Goal: Book appointment/travel/reservation

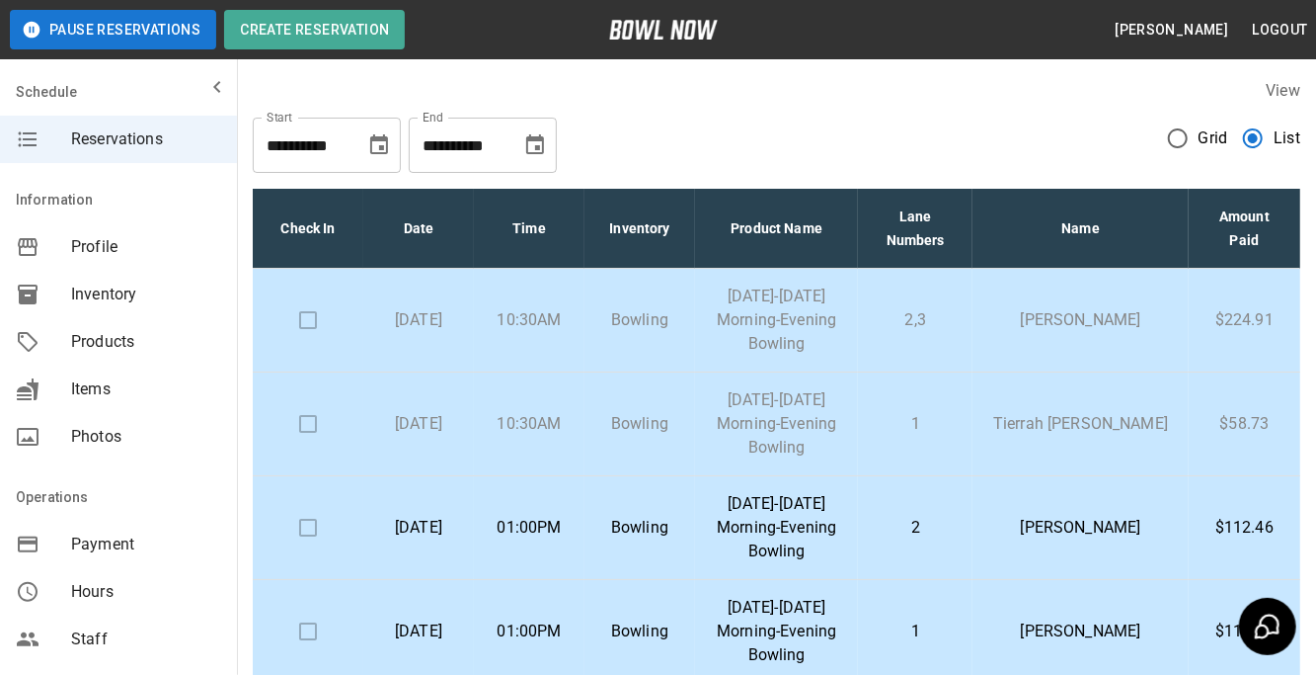
click at [611, 506] on td "Bowling" at bounding box center [640, 528] width 111 height 104
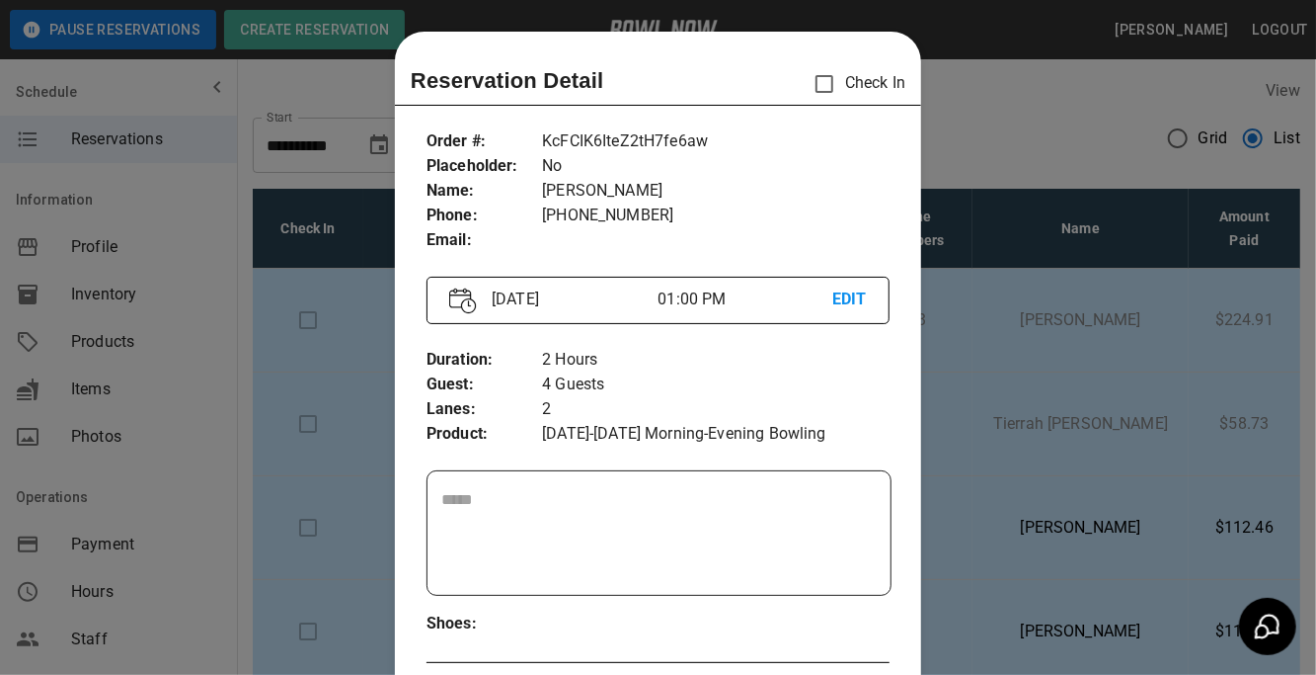
scroll to position [31, 0]
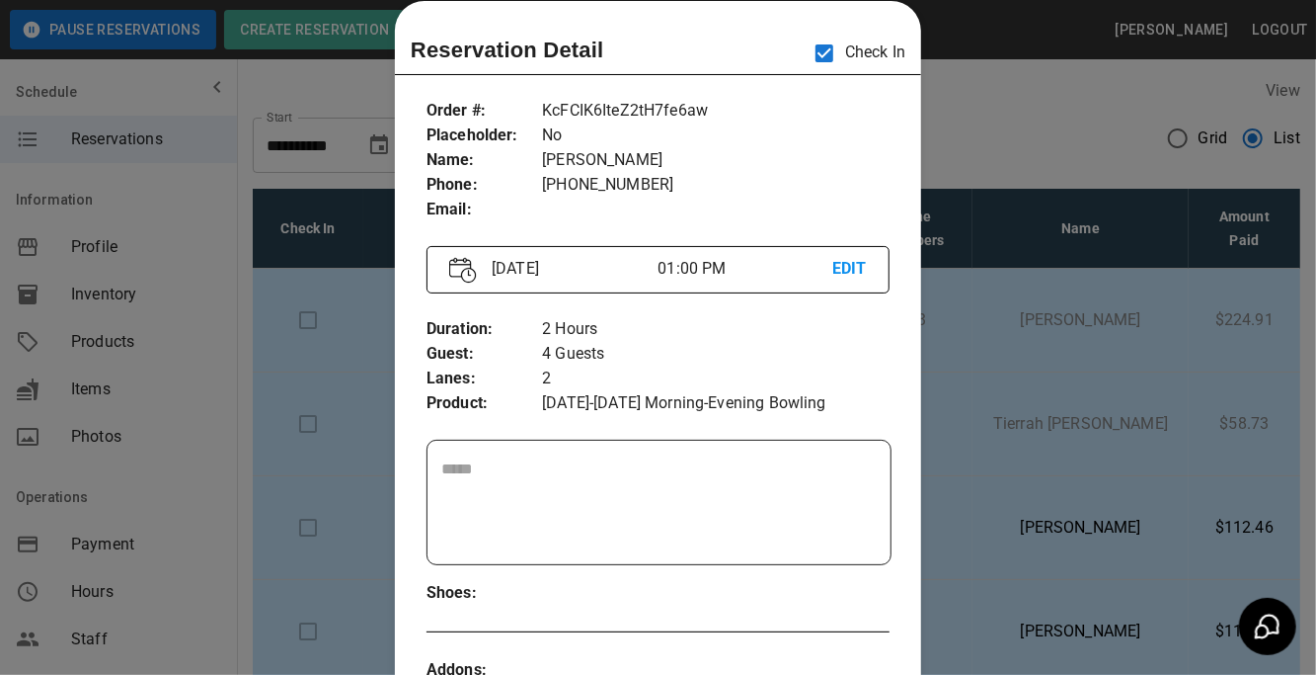
click at [1049, 114] on div at bounding box center [658, 337] width 1316 height 675
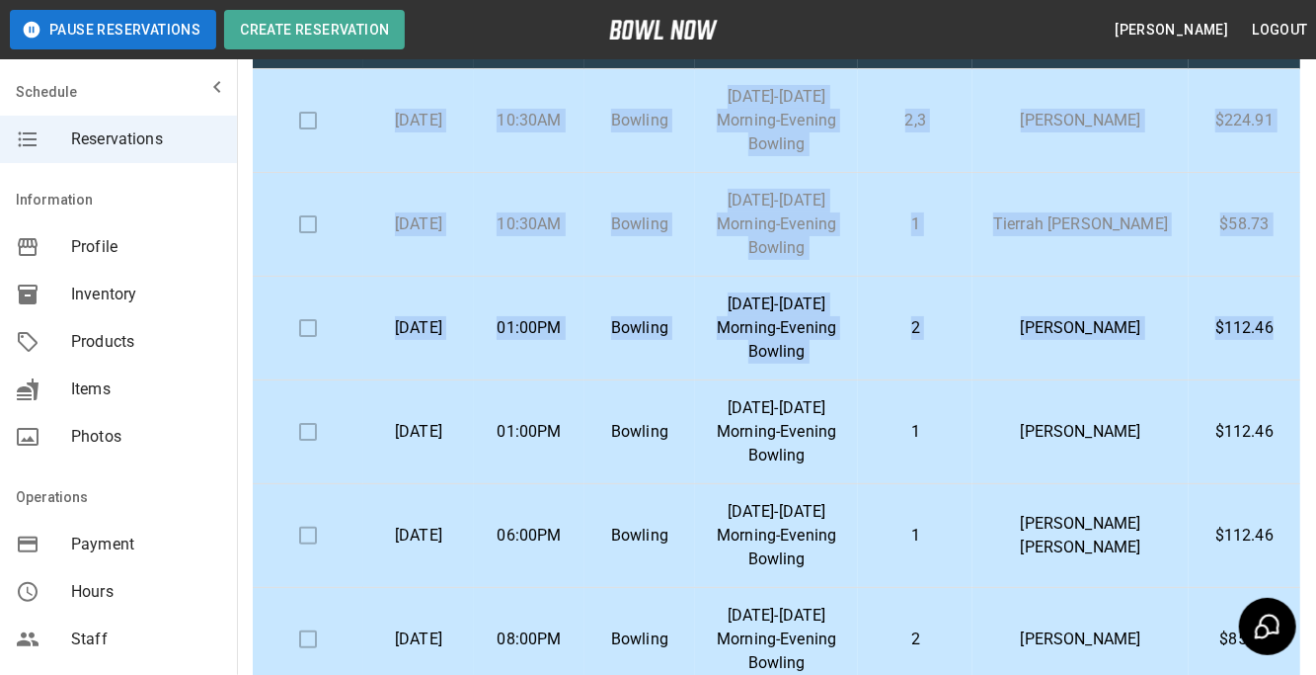
scroll to position [201, 0]
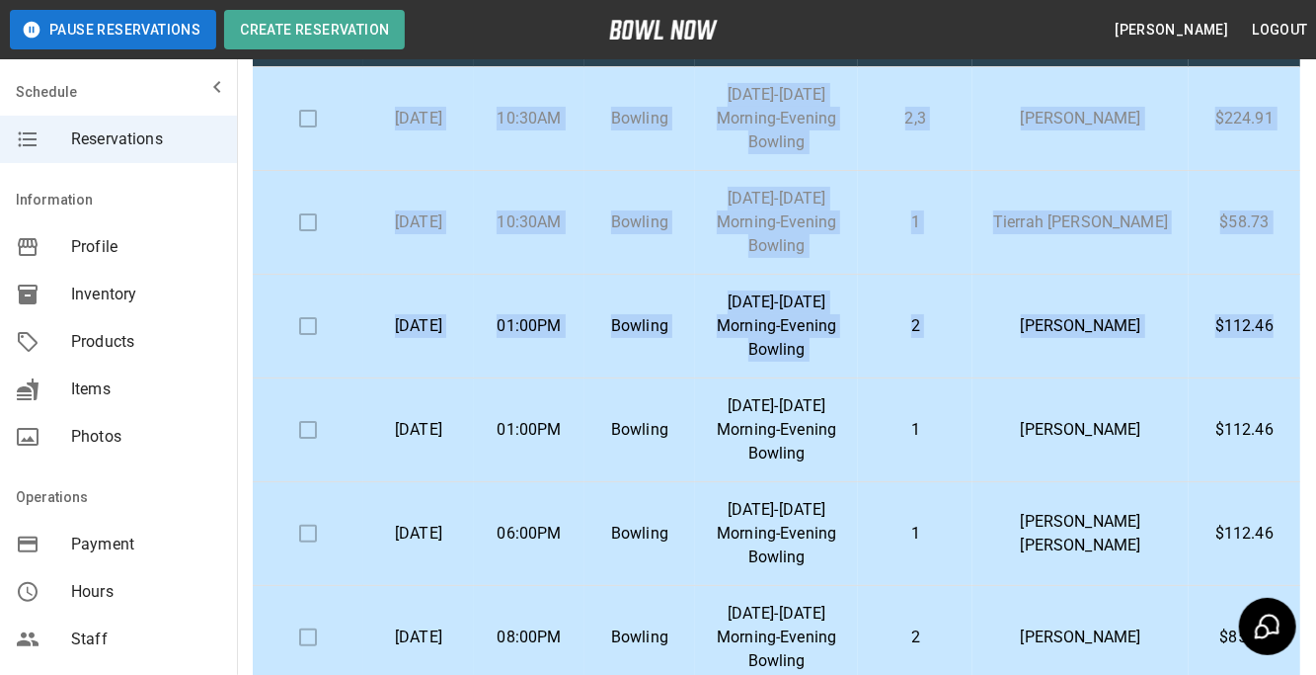
drag, startPoint x: 1316, startPoint y: 182, endPoint x: 1281, endPoint y: 306, distance: 129.2
click at [1281, 306] on div "**********" at bounding box center [776, 323] width 1079 height 923
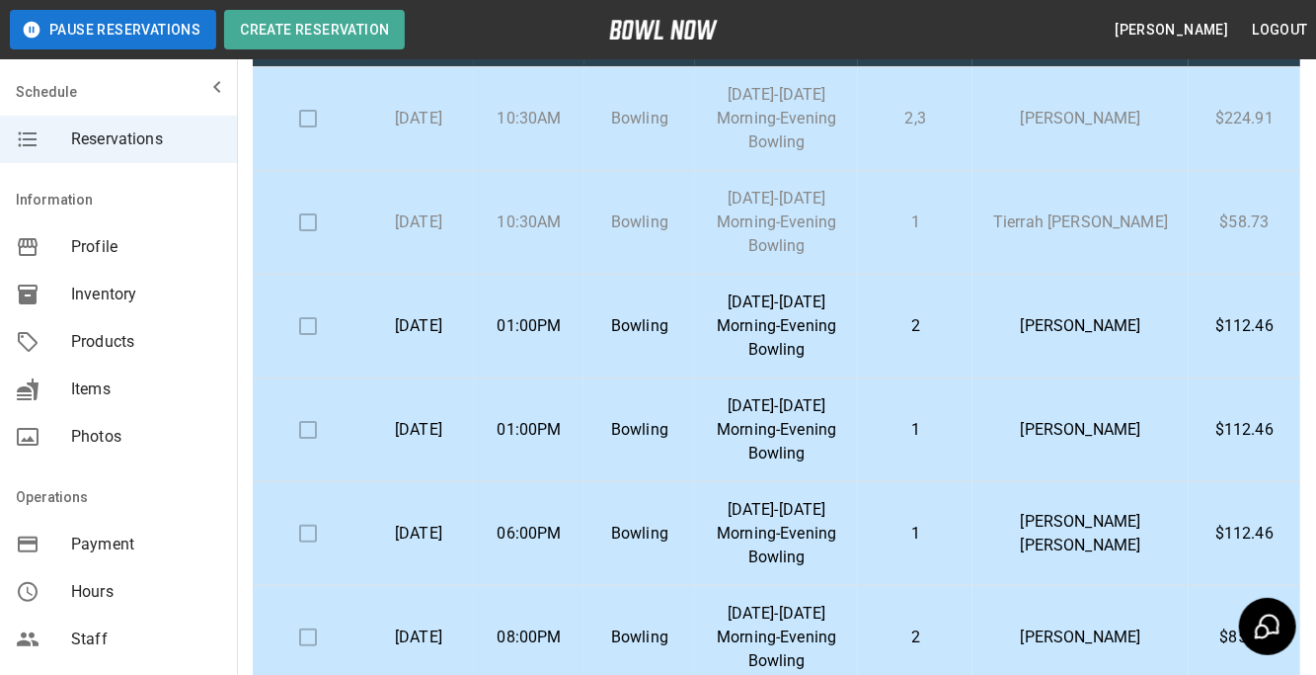
click at [242, 422] on div "**********" at bounding box center [776, 323] width 1079 height 923
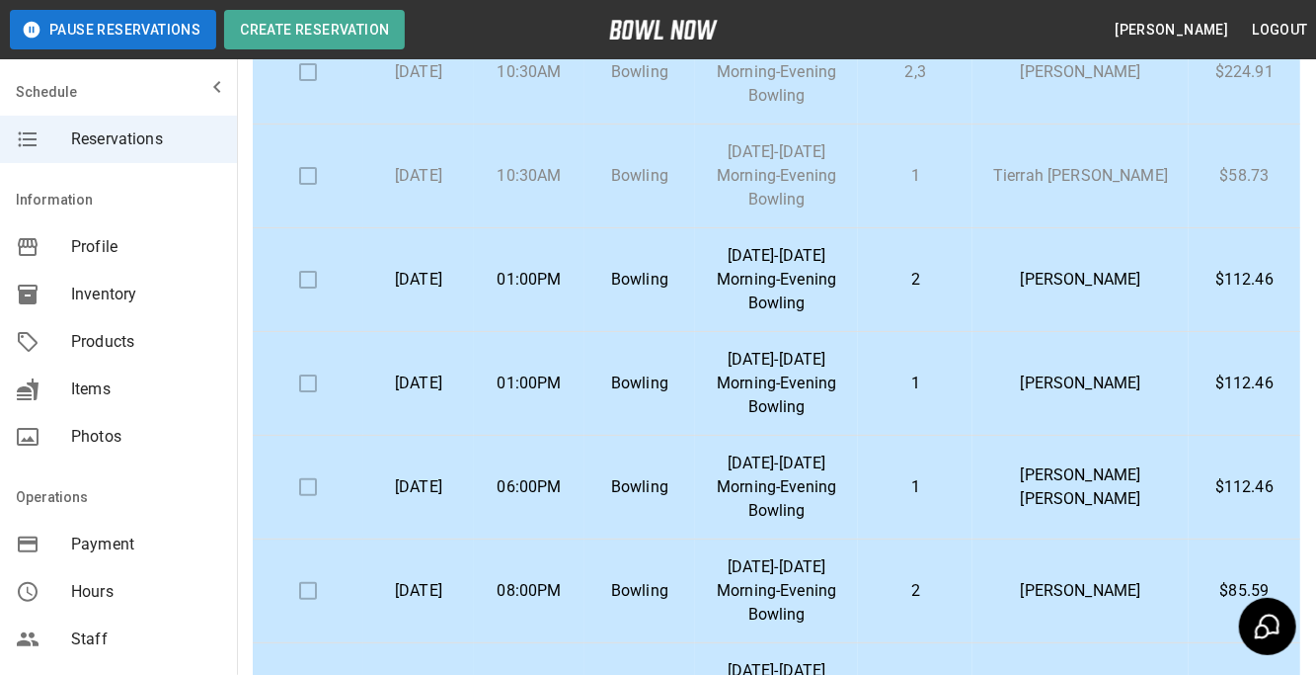
scroll to position [38, 0]
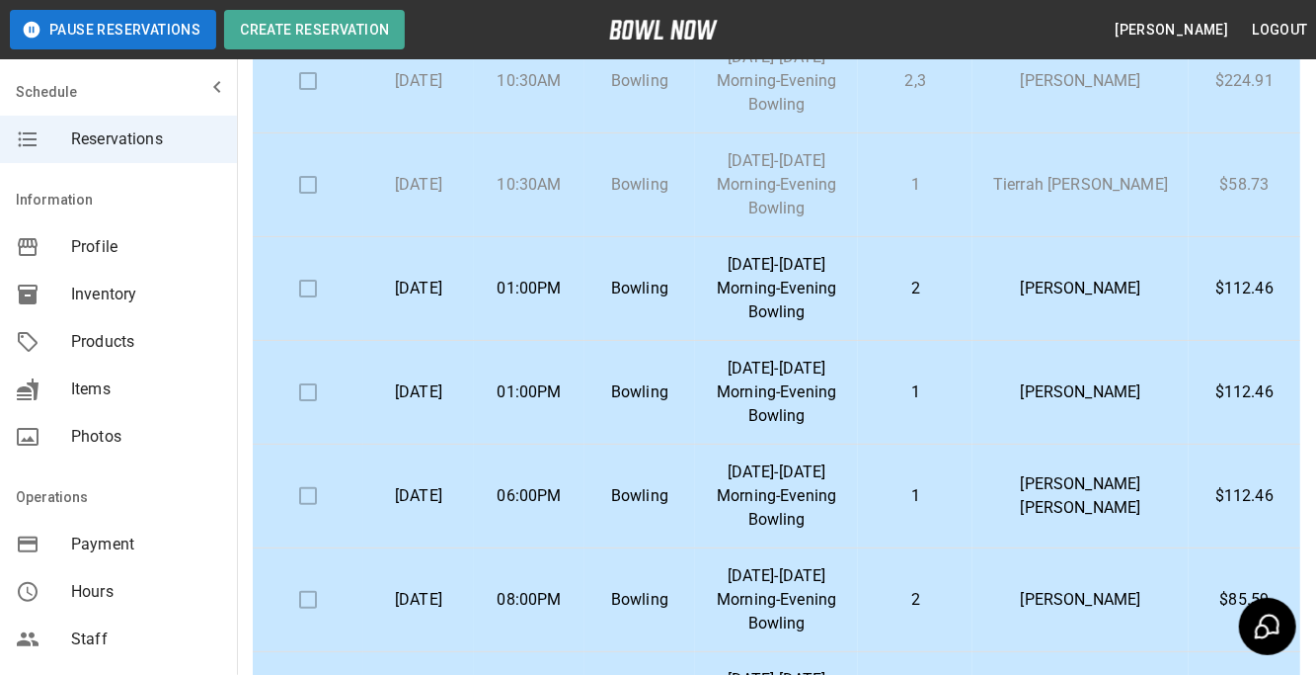
click at [242, 422] on div "**********" at bounding box center [776, 323] width 1079 height 923
click at [458, 399] on p "[DATE]" at bounding box center [418, 392] width 79 height 24
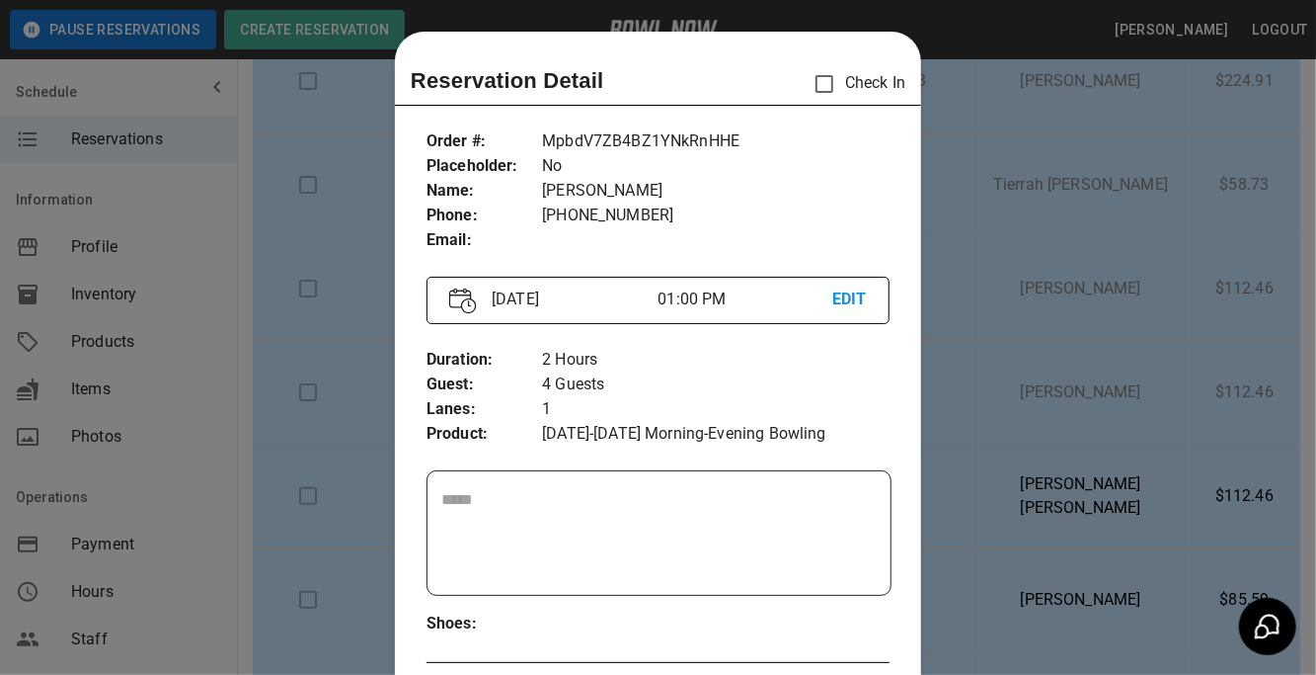
scroll to position [31, 0]
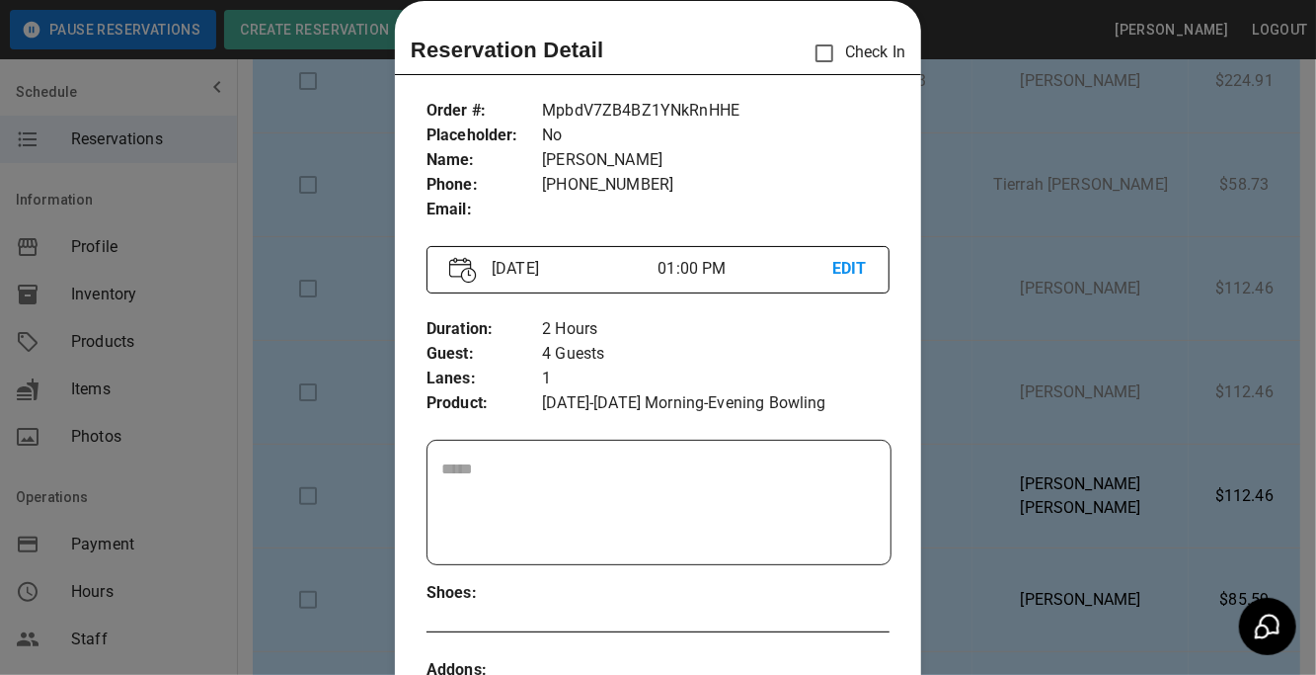
click at [627, 334] on p "2 Hours" at bounding box center [716, 329] width 348 height 25
click at [246, 113] on div at bounding box center [658, 337] width 1316 height 675
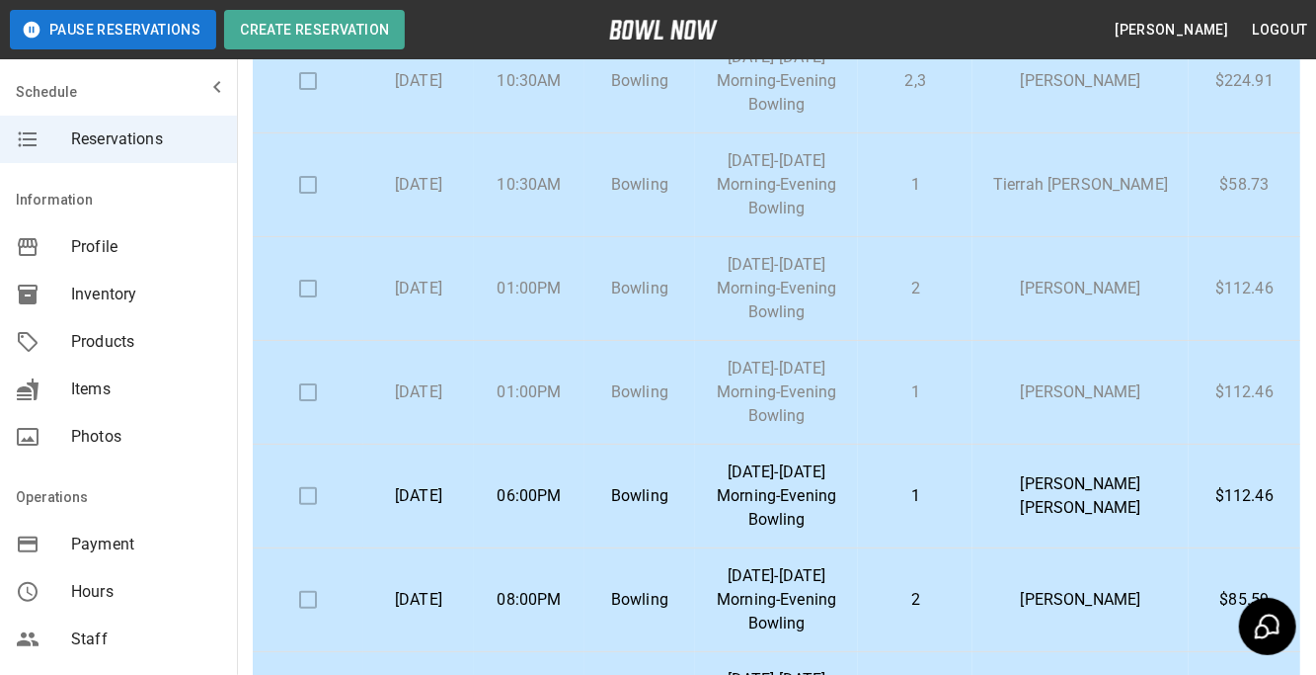
click at [559, 393] on p "01:00PM" at bounding box center [529, 392] width 79 height 24
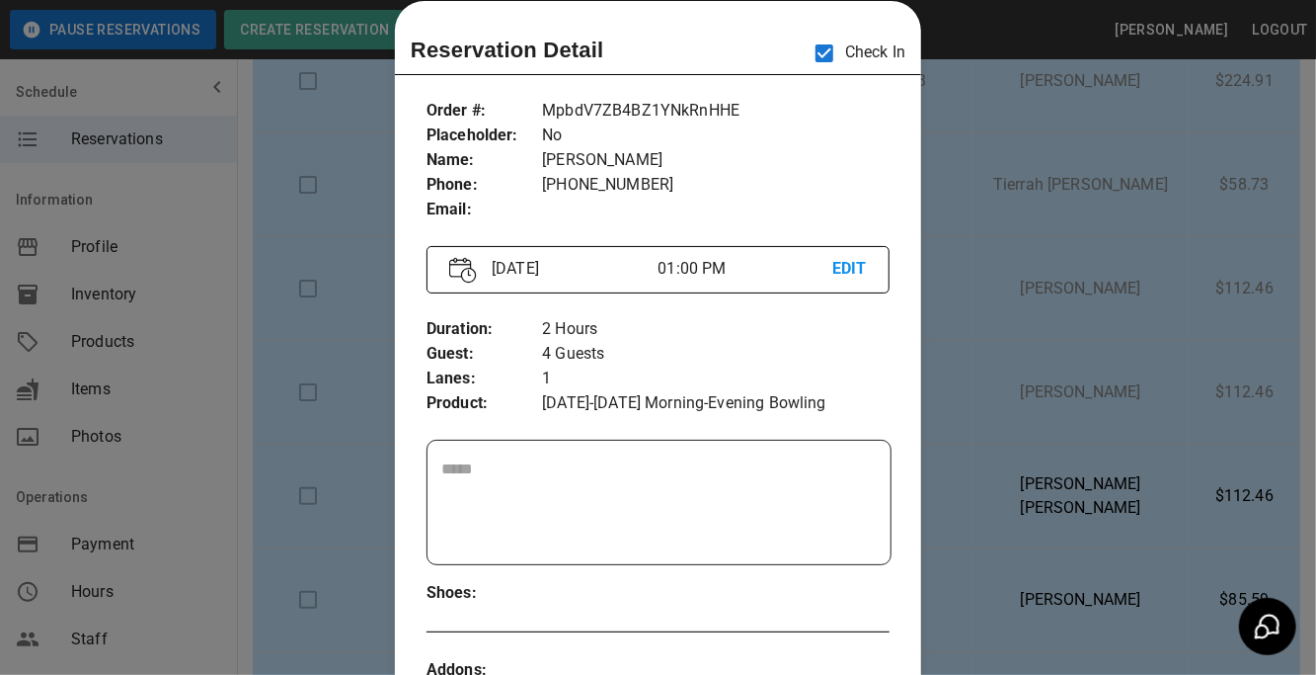
click at [184, 302] on div at bounding box center [658, 337] width 1316 height 675
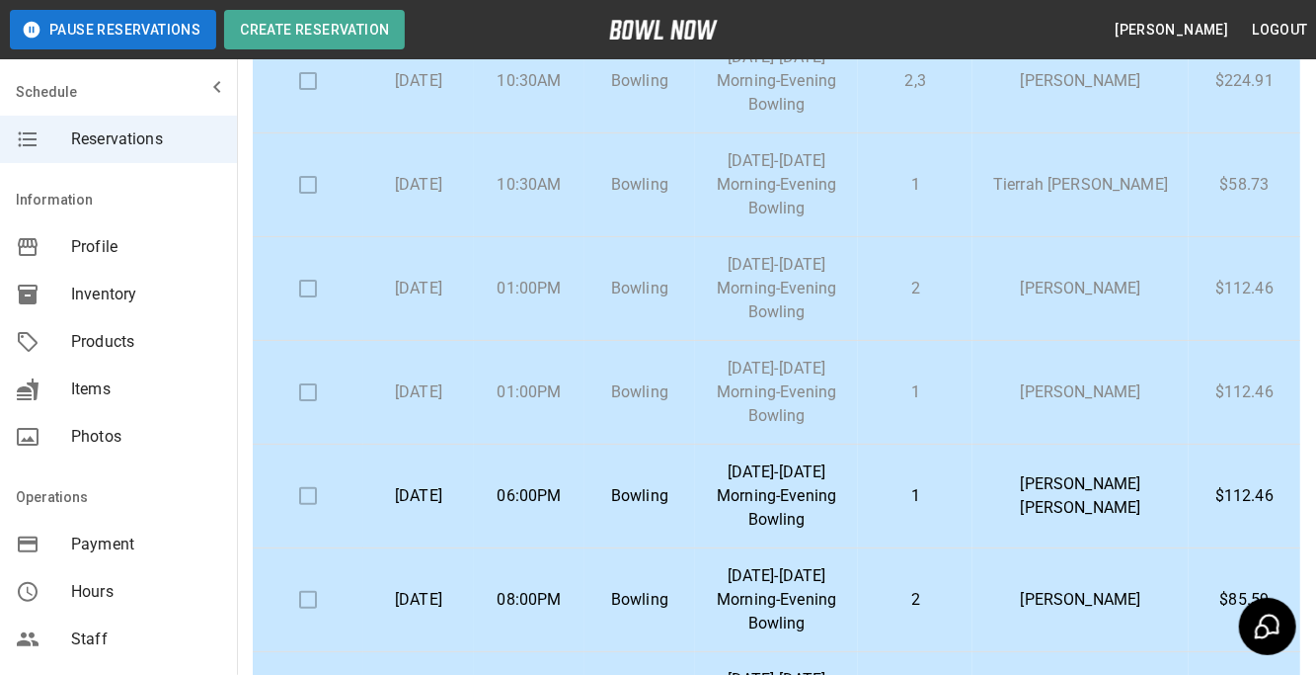
click at [695, 298] on td "Bowling" at bounding box center [640, 289] width 111 height 104
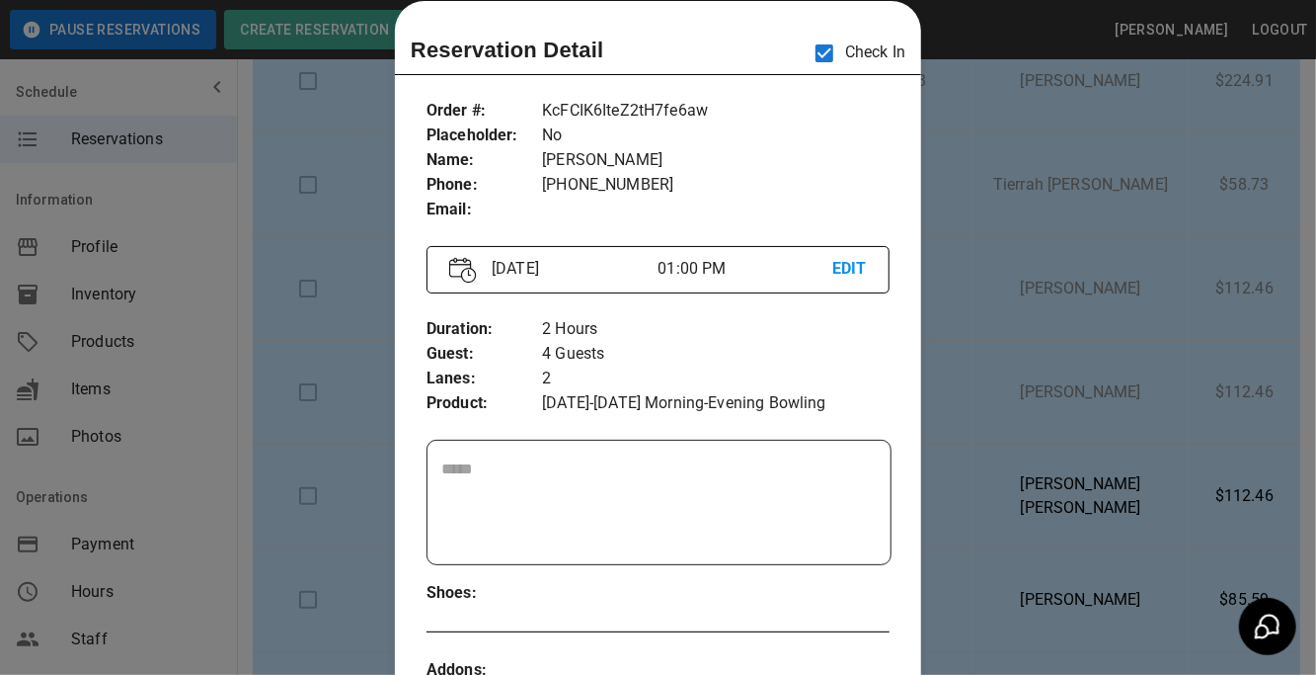
click at [249, 114] on div at bounding box center [658, 337] width 1316 height 675
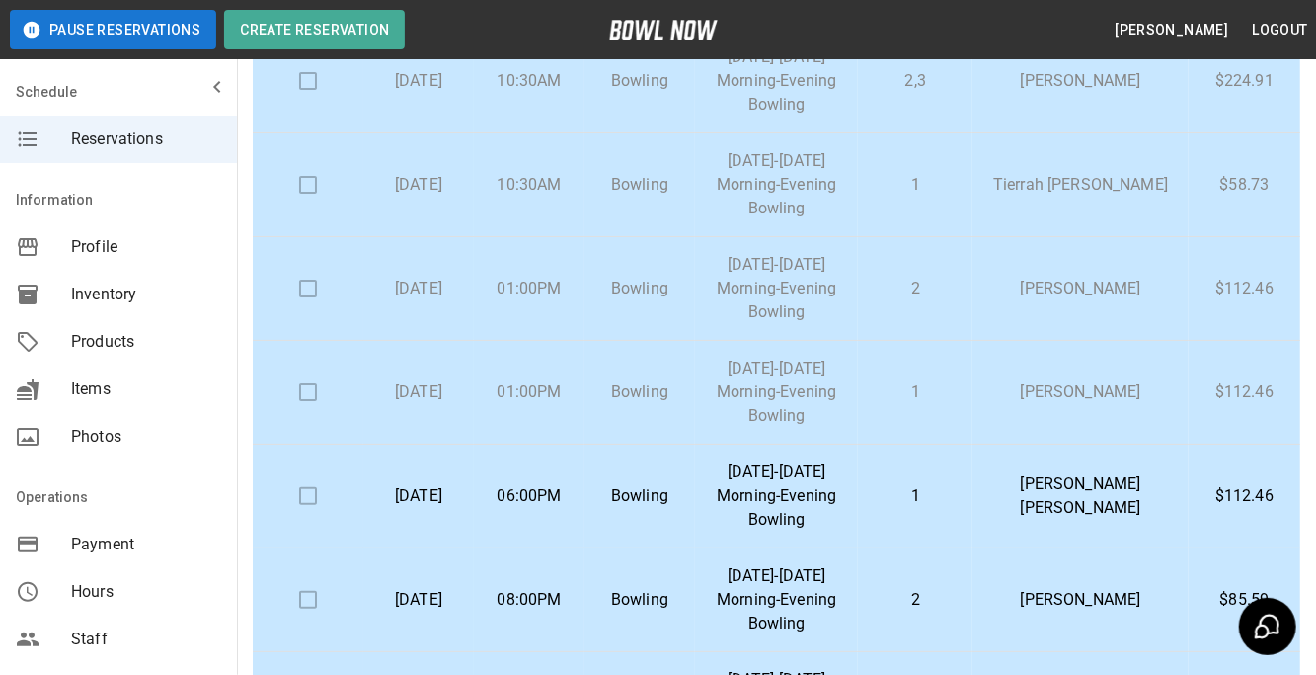
click at [1045, 197] on p "Tierrah [PERSON_NAME]" at bounding box center [1081, 185] width 185 height 24
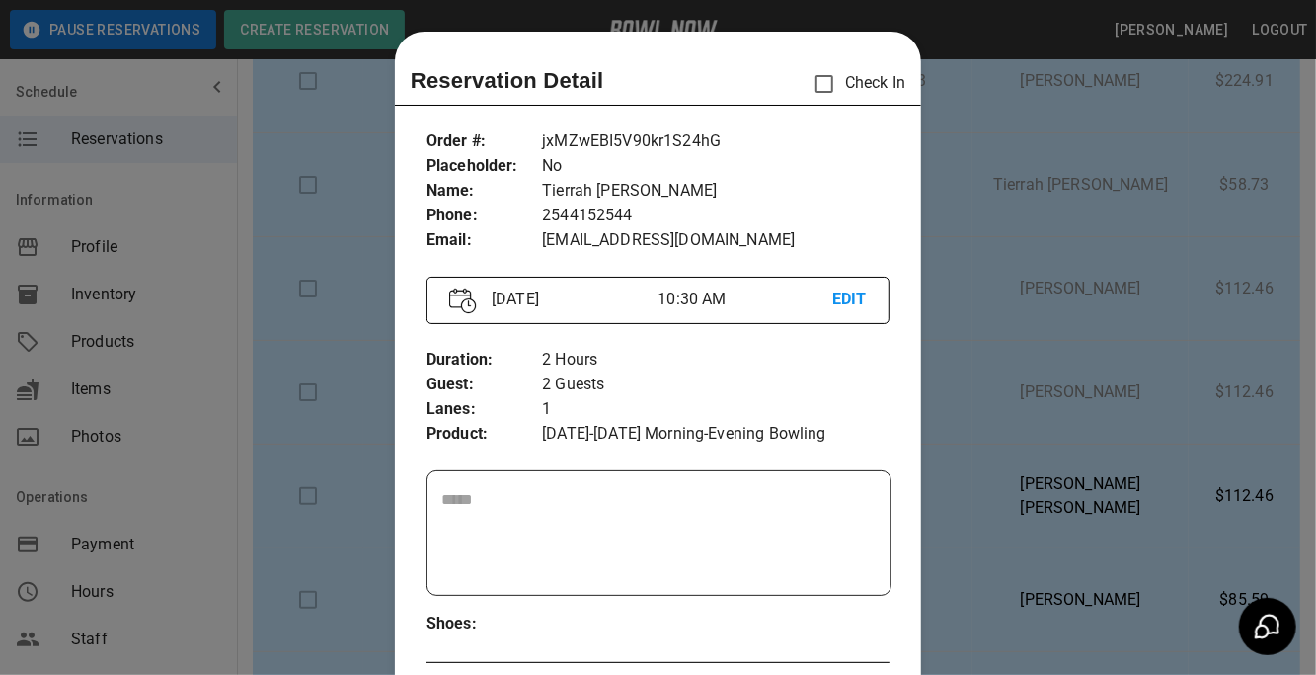
click at [1045, 202] on div at bounding box center [658, 337] width 1316 height 675
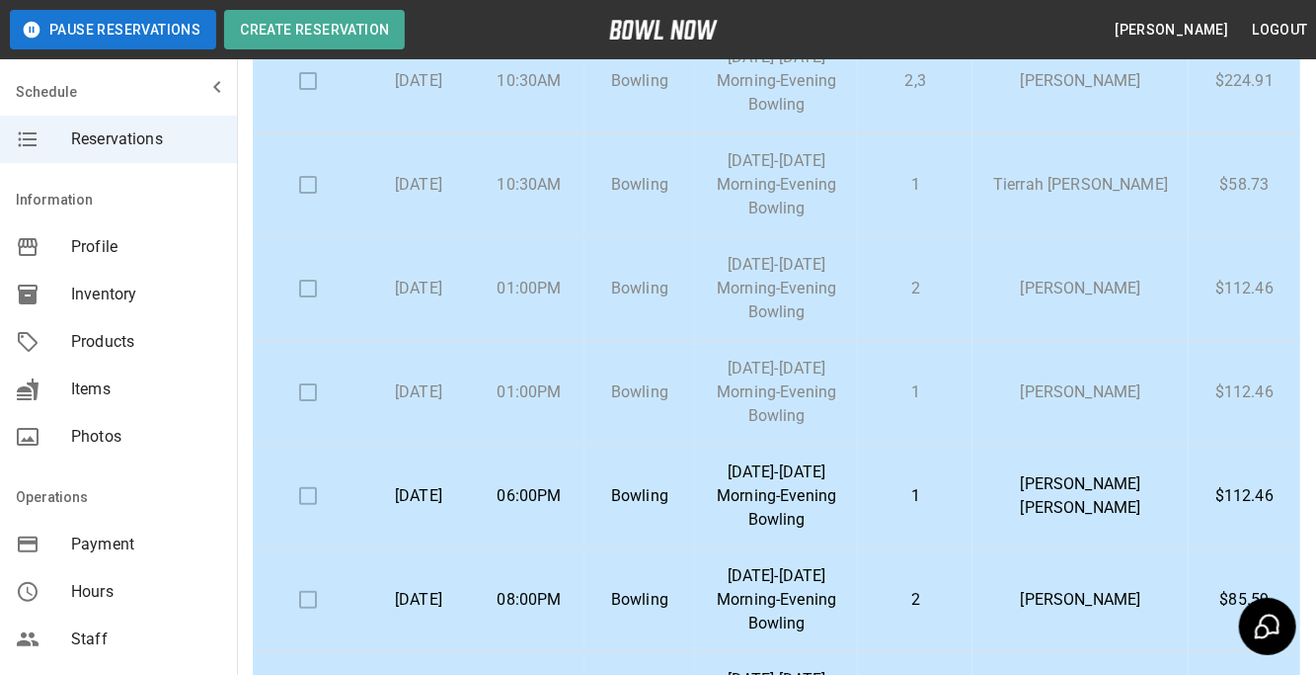
click at [1045, 197] on p "Tierrah [PERSON_NAME]" at bounding box center [1081, 185] width 185 height 24
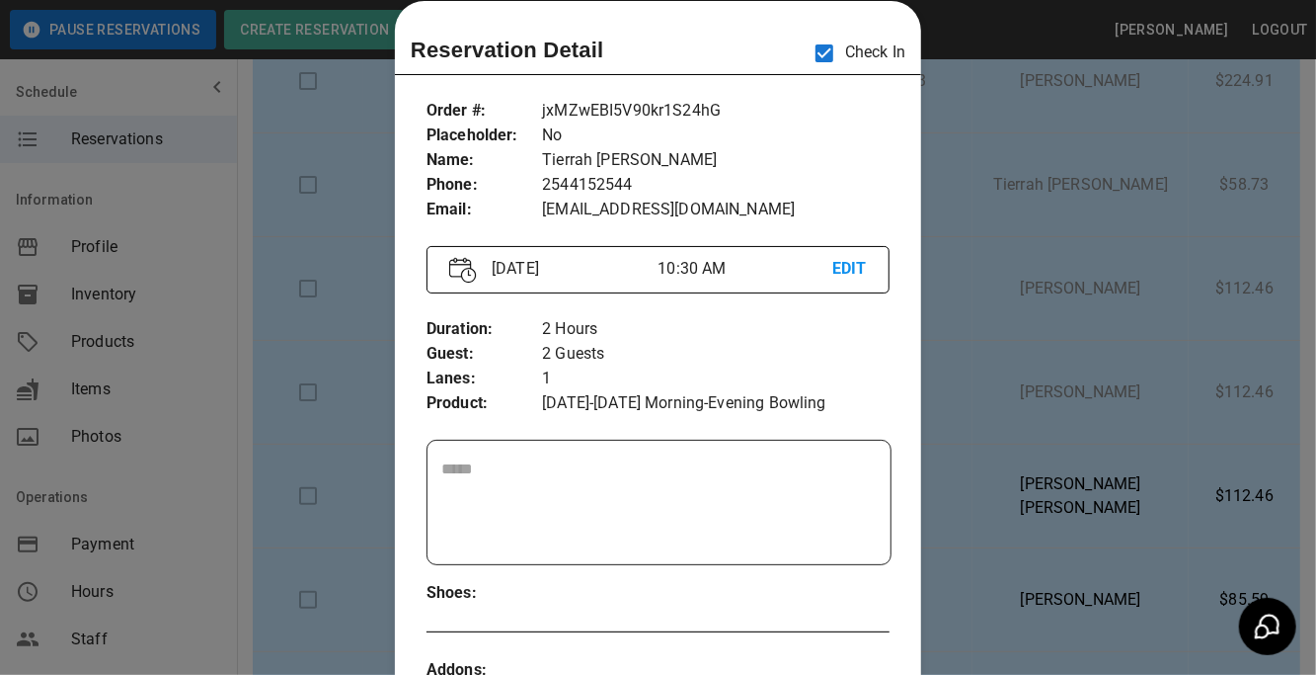
click at [946, 317] on div at bounding box center [658, 337] width 1316 height 675
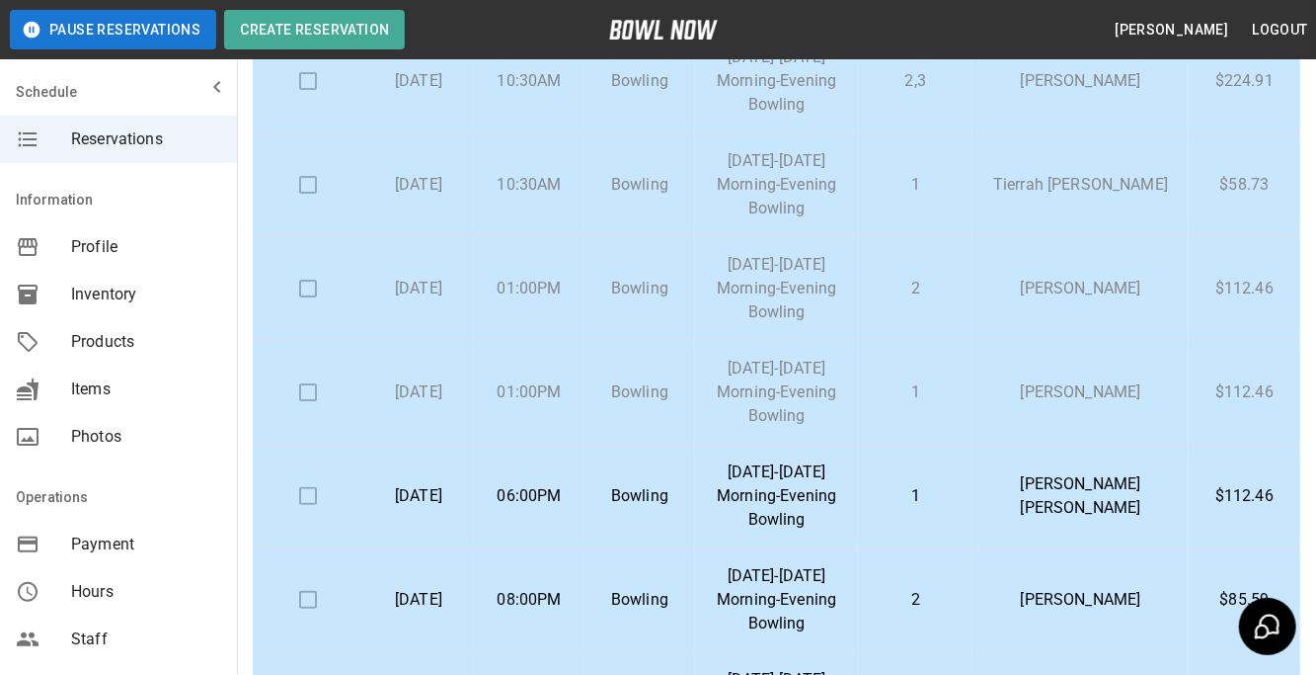
click at [766, 272] on p "[DATE]-[DATE] Morning-Evening Bowling" at bounding box center [776, 288] width 131 height 71
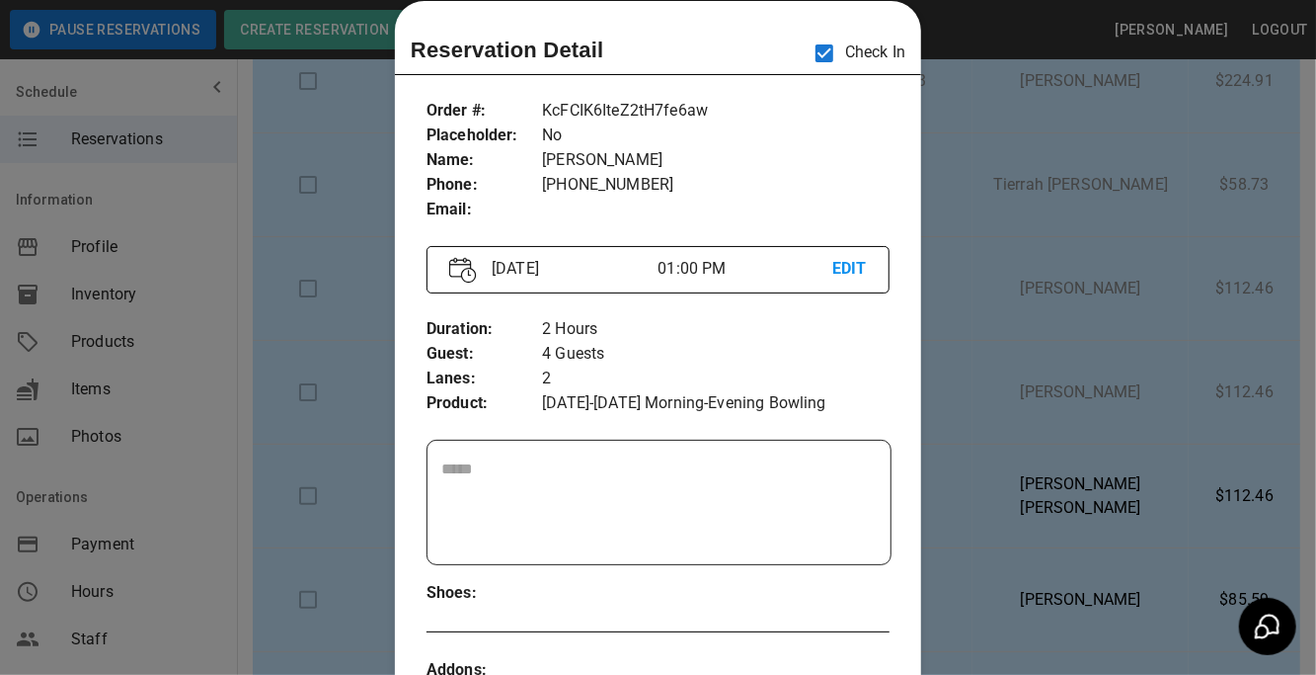
click at [994, 186] on div at bounding box center [658, 337] width 1316 height 675
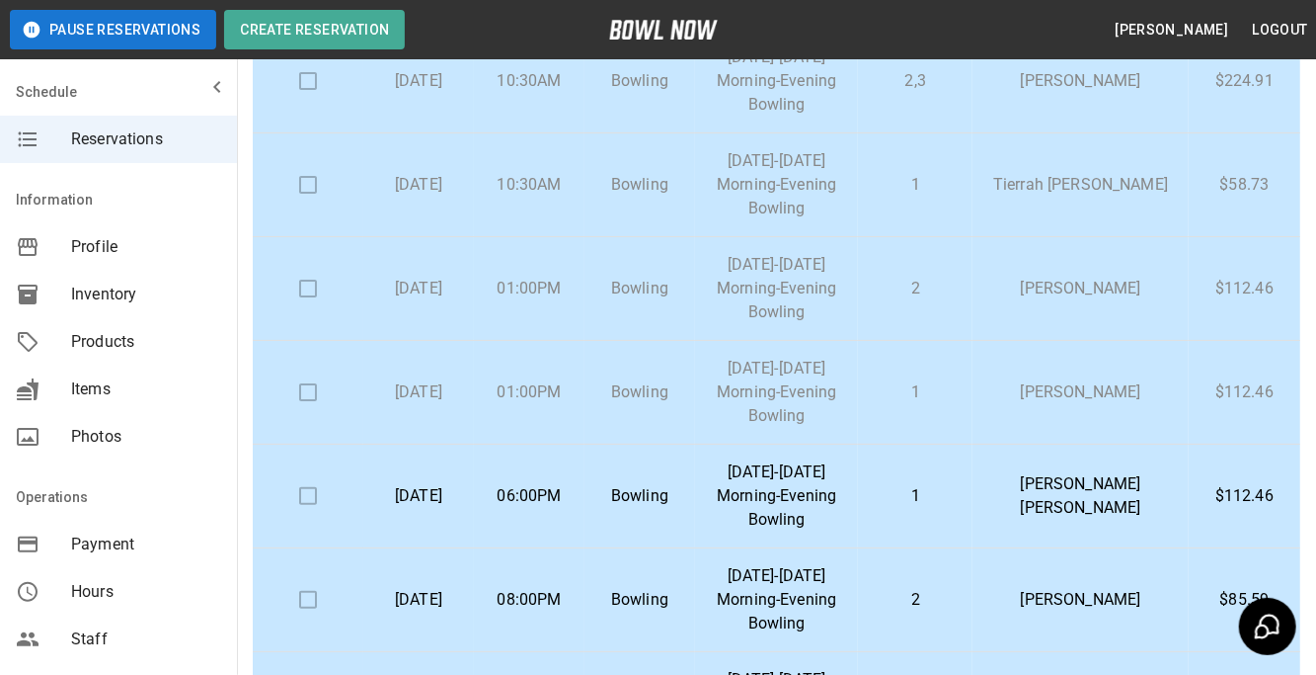
click at [858, 385] on td "[DATE]-[DATE] Morning-Evening Bowling" at bounding box center [776, 393] width 163 height 104
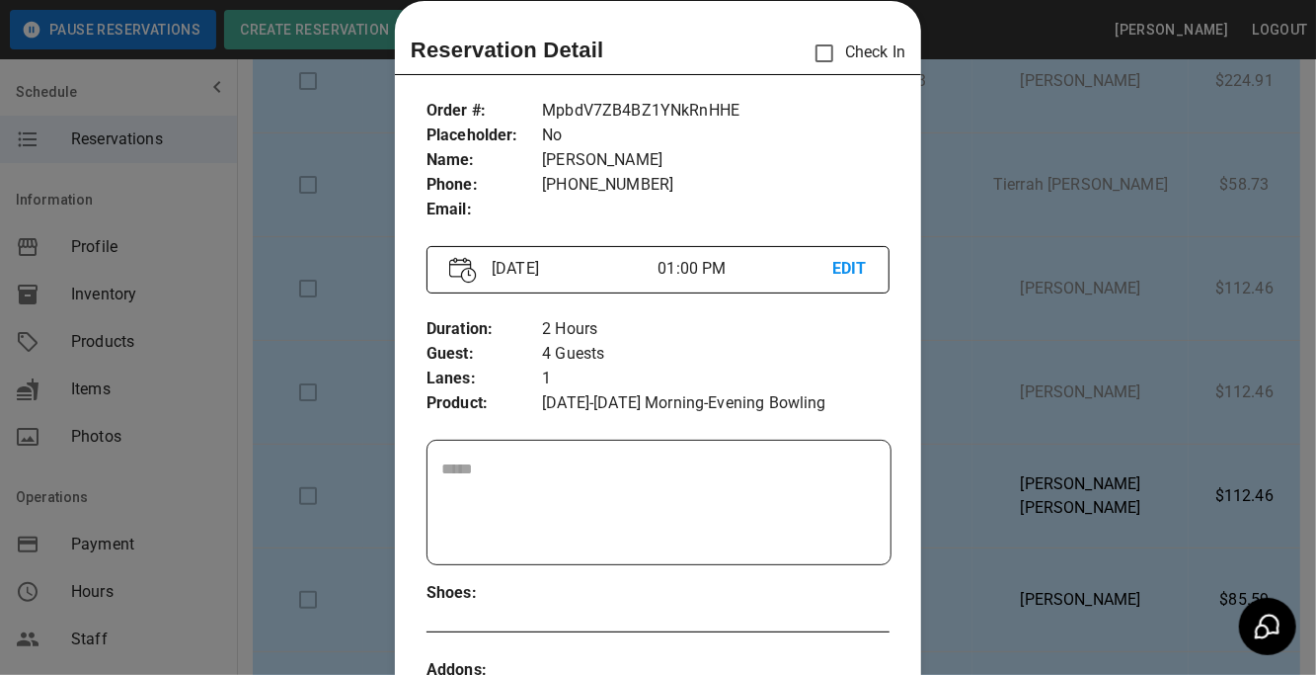
click at [256, 175] on div at bounding box center [658, 337] width 1316 height 675
